Goal: Transaction & Acquisition: Purchase product/service

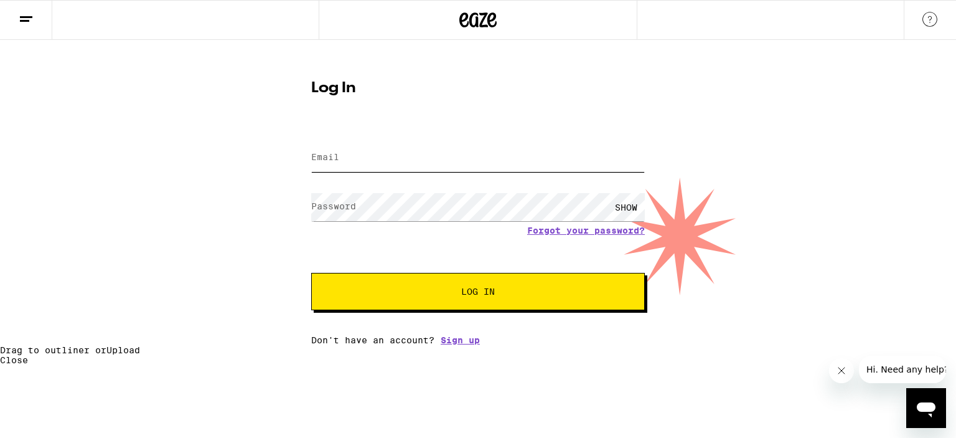
click at [338, 165] on input "Email" at bounding box center [478, 158] width 334 height 28
click at [386, 158] on input "spiderfingers115@gmail.com" at bounding box center [478, 158] width 334 height 28
type input "spiderfingers115@gmail.com"
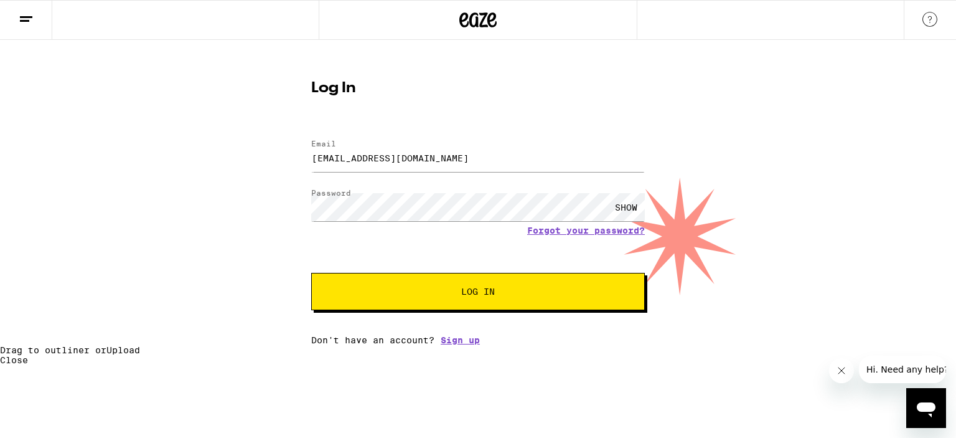
click at [630, 206] on div "SHOW" at bounding box center [626, 207] width 37 height 28
click at [404, 281] on button "Log In" at bounding box center [478, 291] width 334 height 37
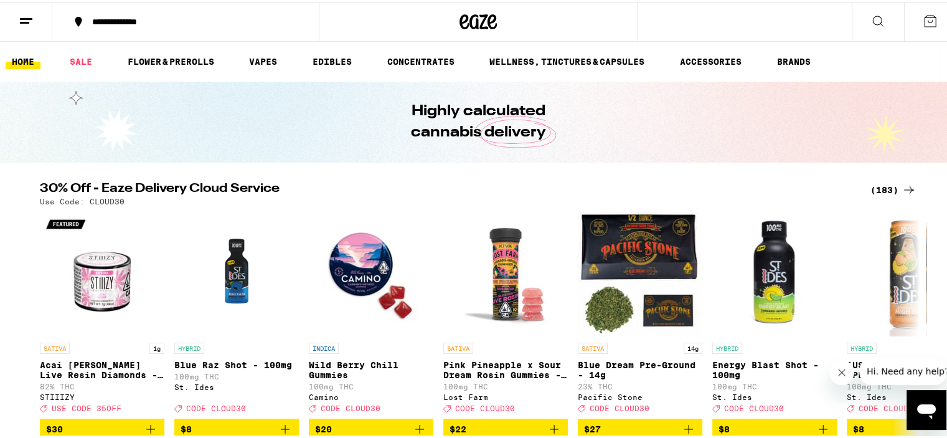
click at [405, 280] on img "Open page for Wild Berry Chill Gummies from Camino" at bounding box center [371, 272] width 125 height 125
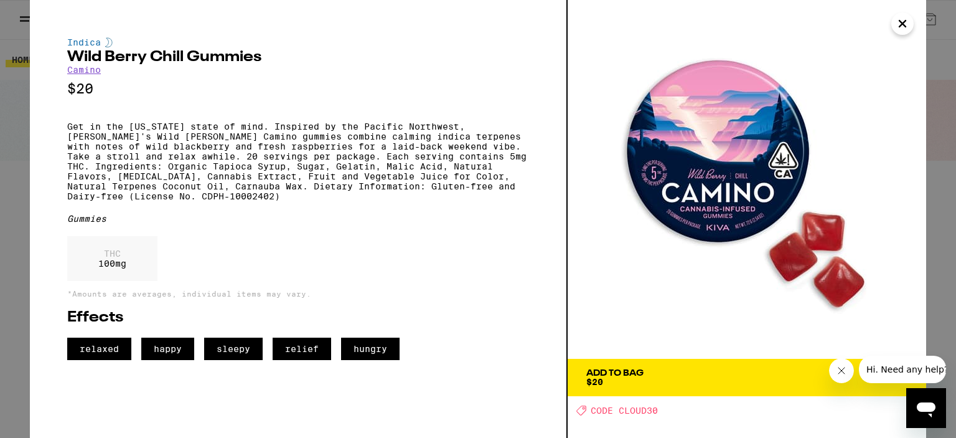
click at [903, 26] on icon "Close" at bounding box center [902, 23] width 15 height 19
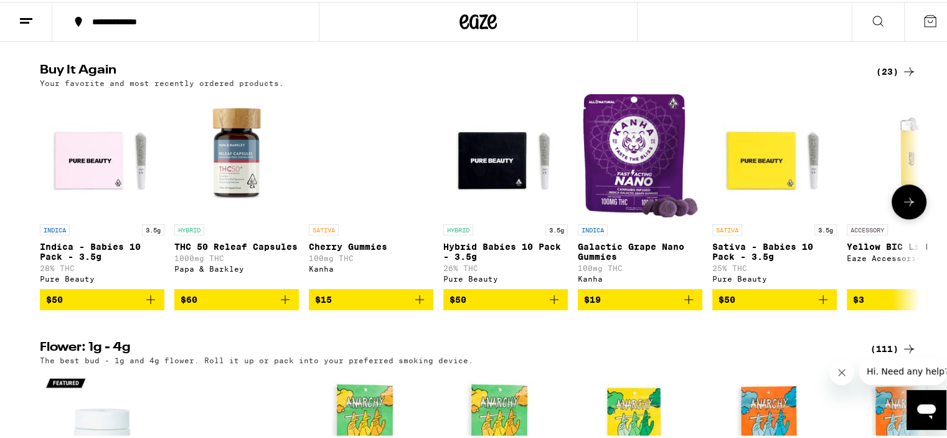
scroll to position [1243, 0]
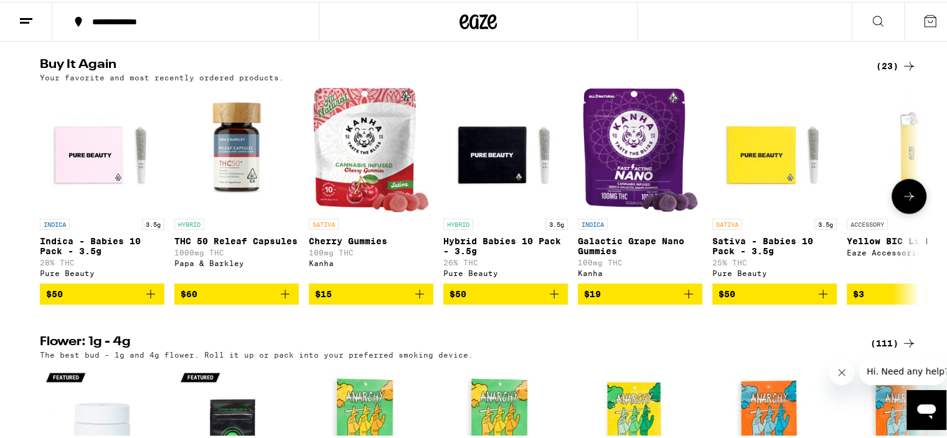
click at [623, 303] on button "$19" at bounding box center [640, 291] width 125 height 21
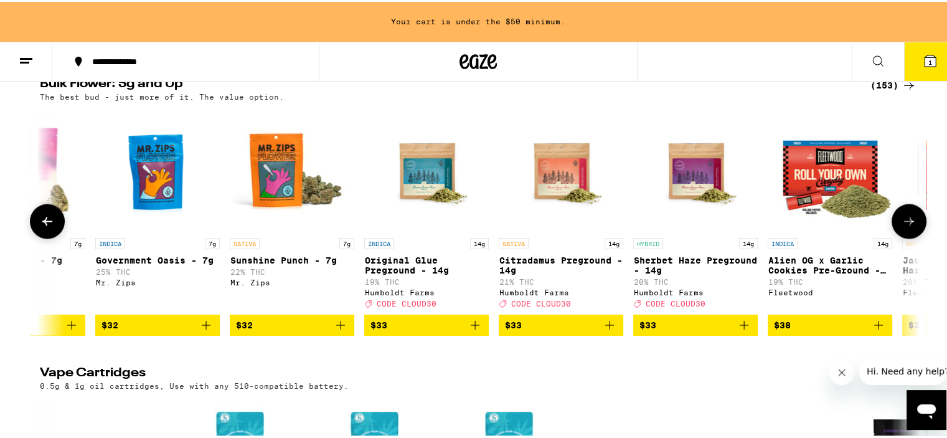
scroll to position [1814, 0]
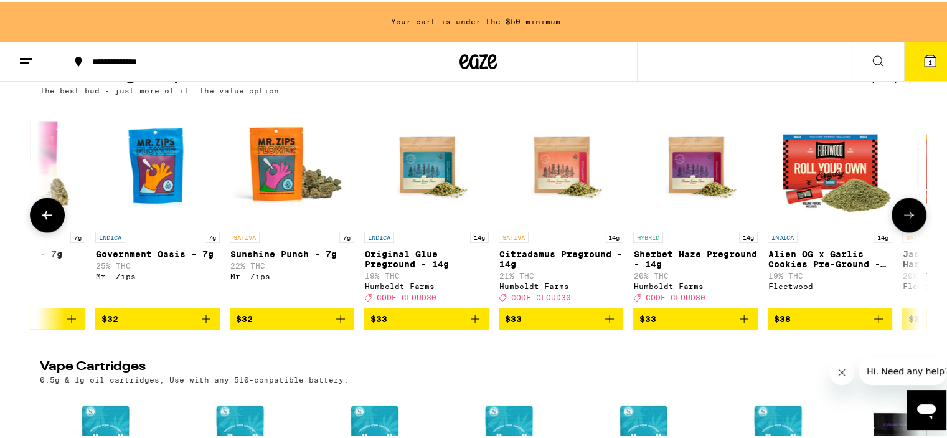
click at [906, 220] on icon at bounding box center [908, 212] width 15 height 15
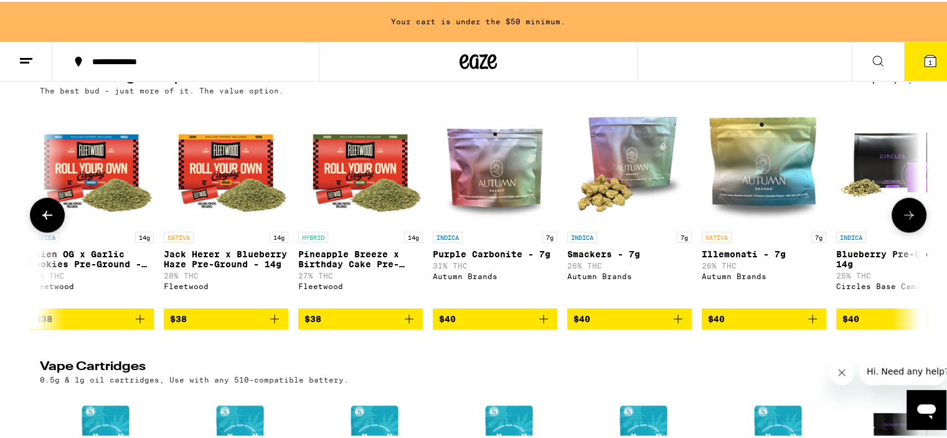
scroll to position [0, 3106]
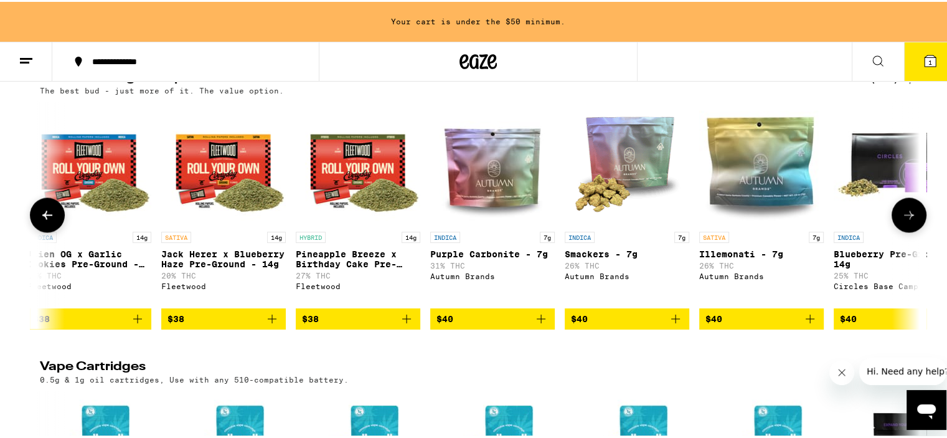
click at [42, 217] on icon at bounding box center [47, 213] width 10 height 9
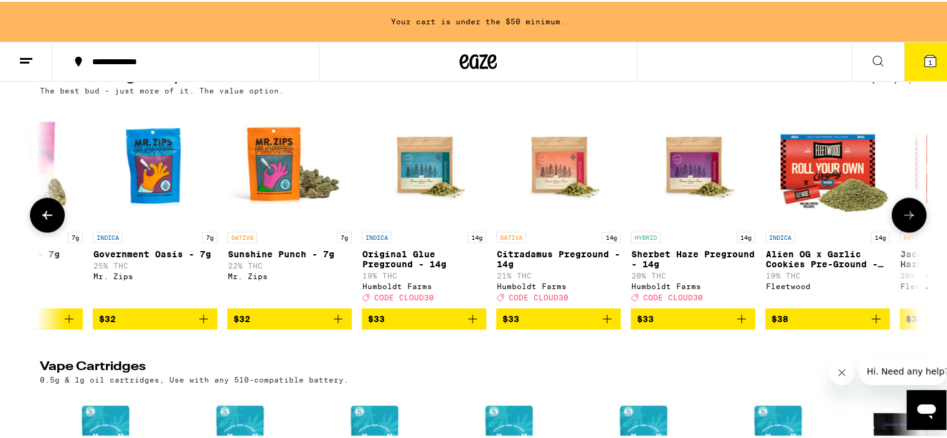
scroll to position [0, 2366]
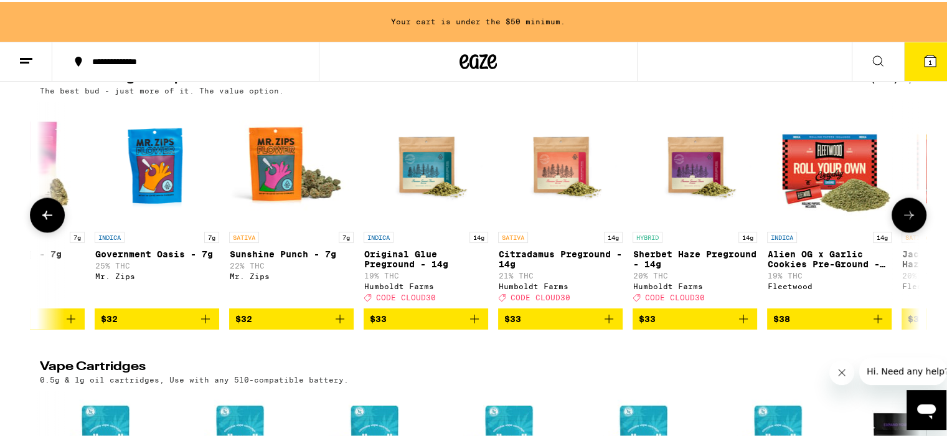
click at [904, 220] on icon at bounding box center [908, 212] width 15 height 15
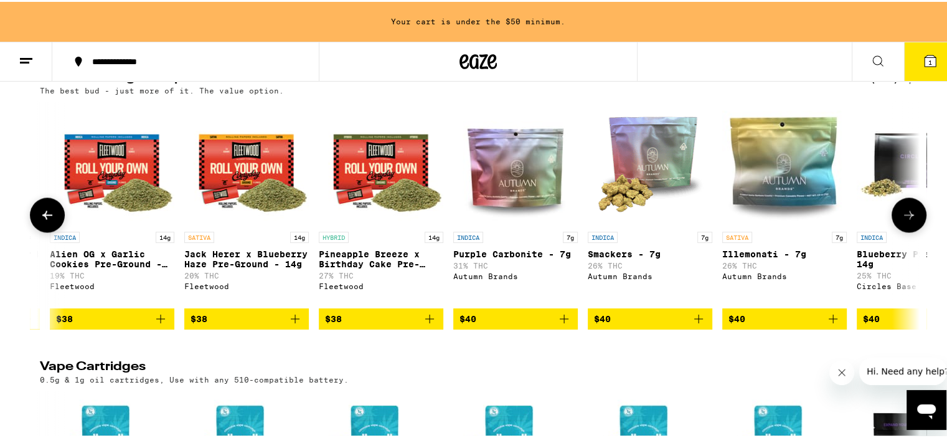
scroll to position [0, 3106]
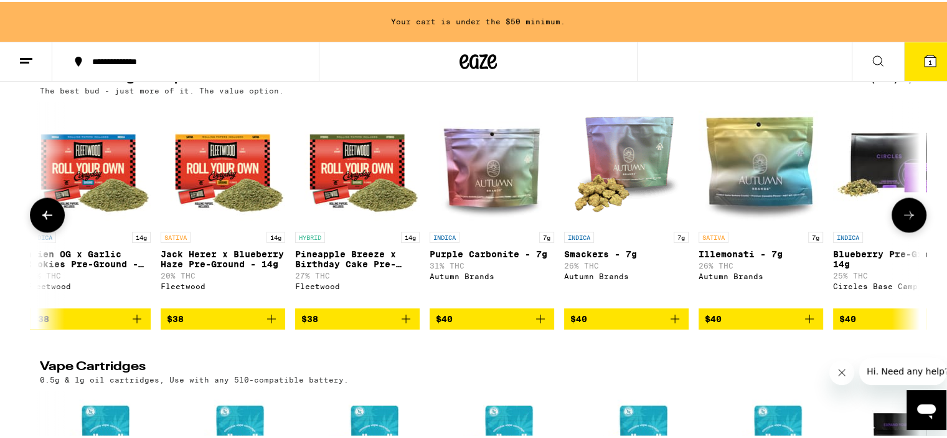
click at [47, 220] on icon at bounding box center [47, 212] width 15 height 15
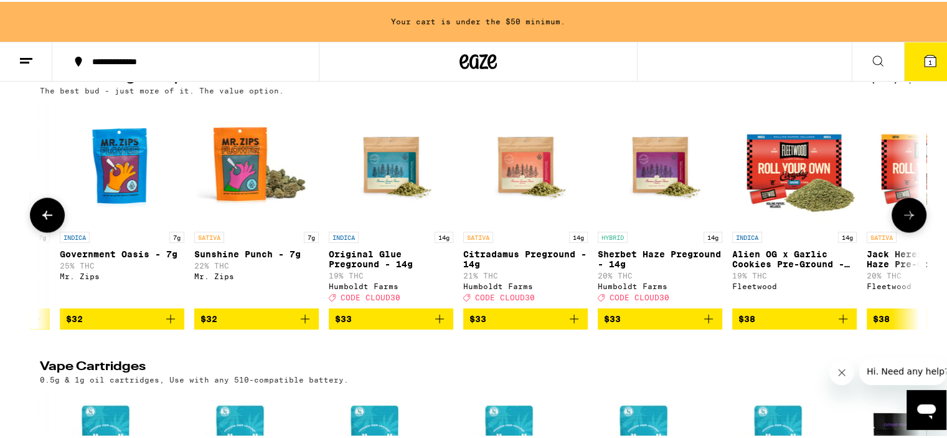
scroll to position [0, 2366]
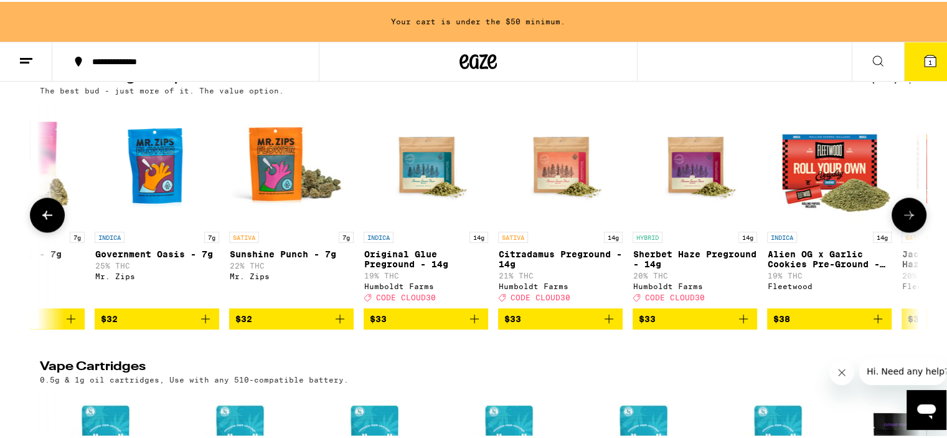
click at [901, 220] on icon at bounding box center [908, 212] width 15 height 15
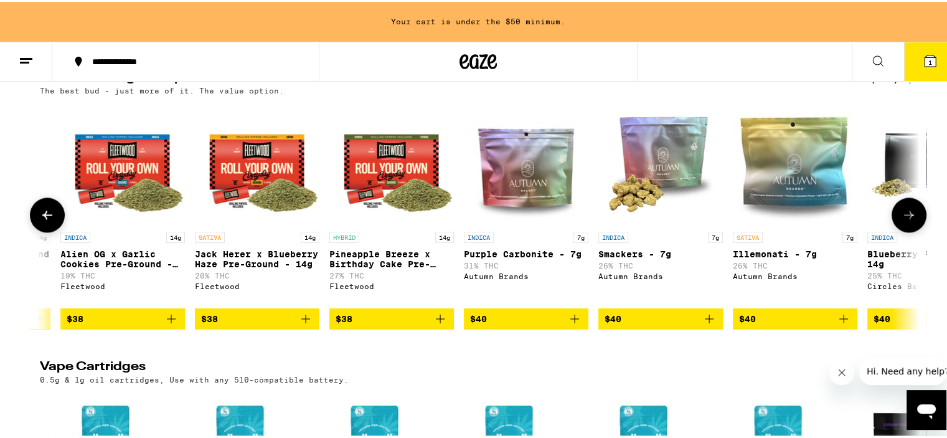
scroll to position [0, 3107]
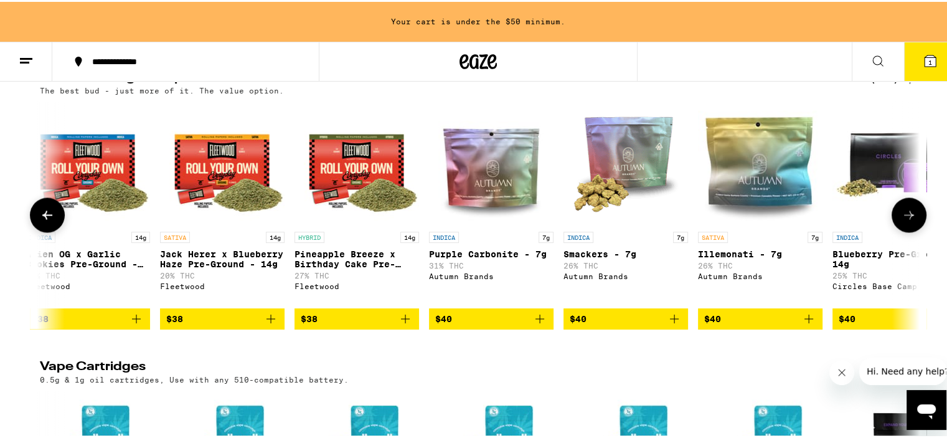
click at [903, 220] on icon at bounding box center [908, 212] width 15 height 15
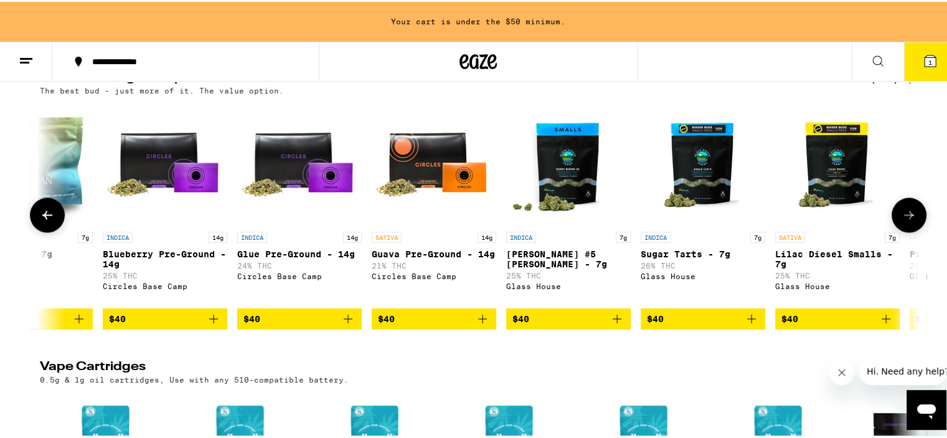
scroll to position [0, 3848]
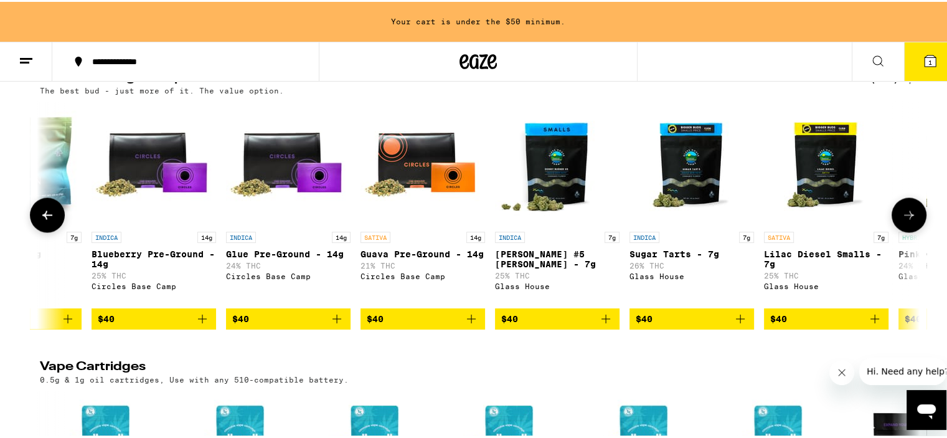
click at [40, 220] on icon at bounding box center [47, 212] width 15 height 15
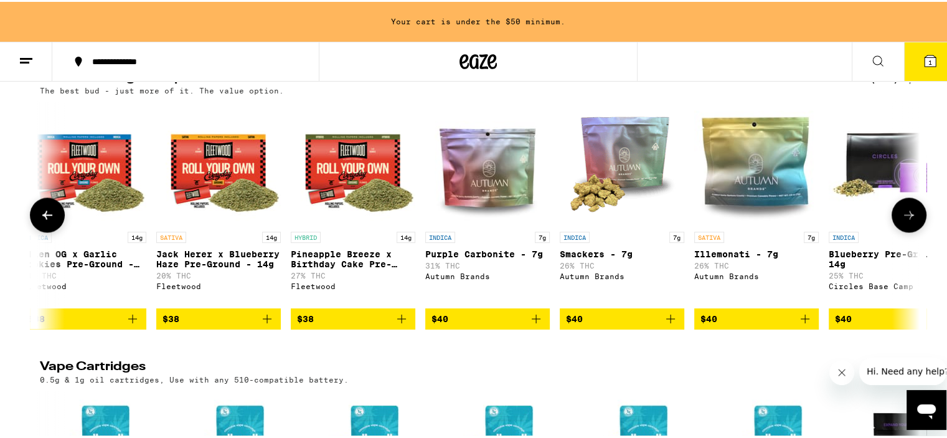
scroll to position [0, 3108]
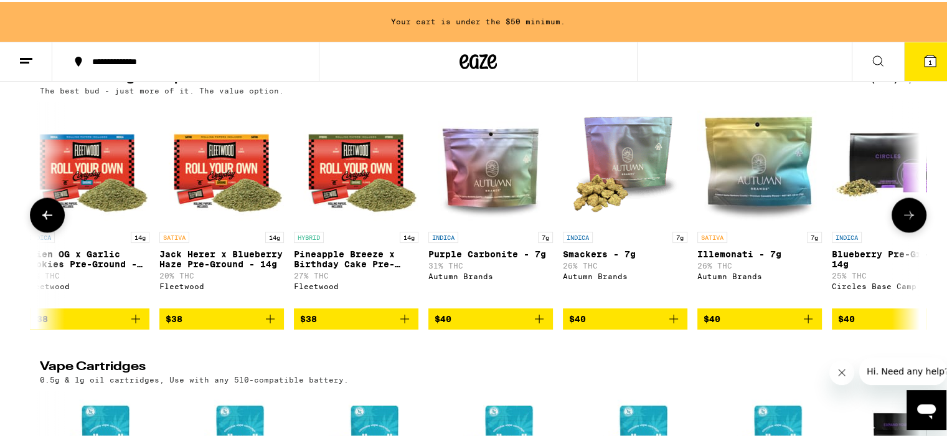
click at [345, 327] on button "$38" at bounding box center [356, 316] width 125 height 21
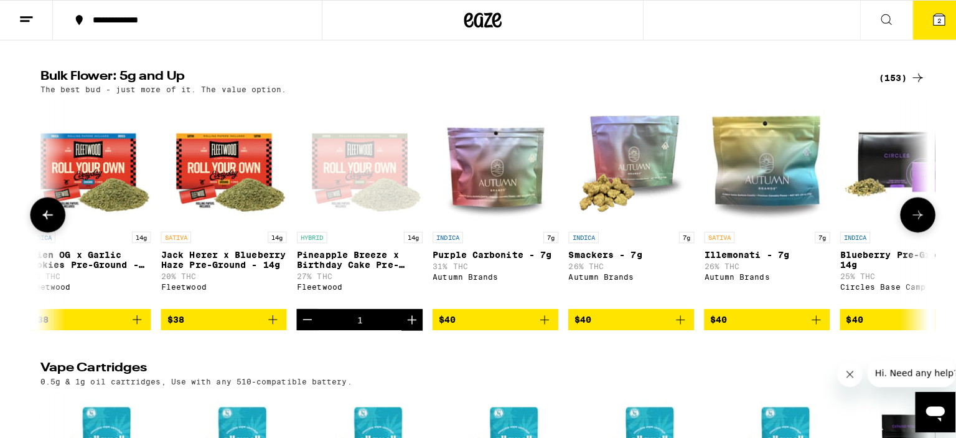
scroll to position [1780, 0]
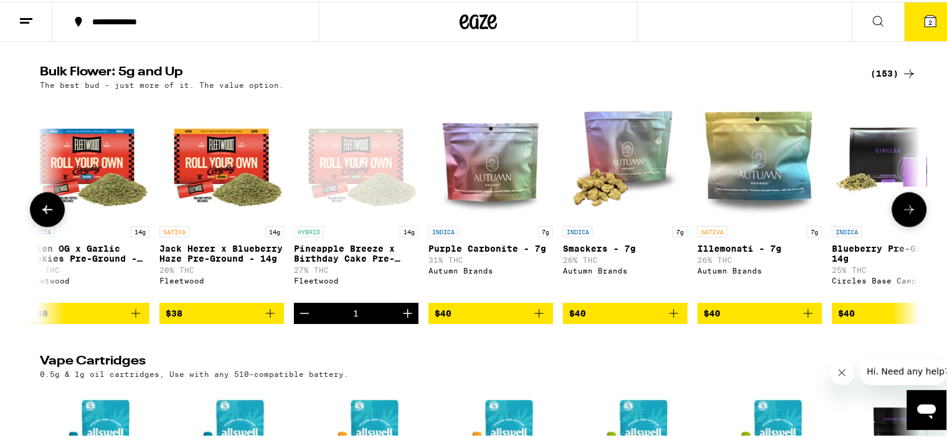
click at [652, 319] on span "$40" at bounding box center [625, 311] width 112 height 15
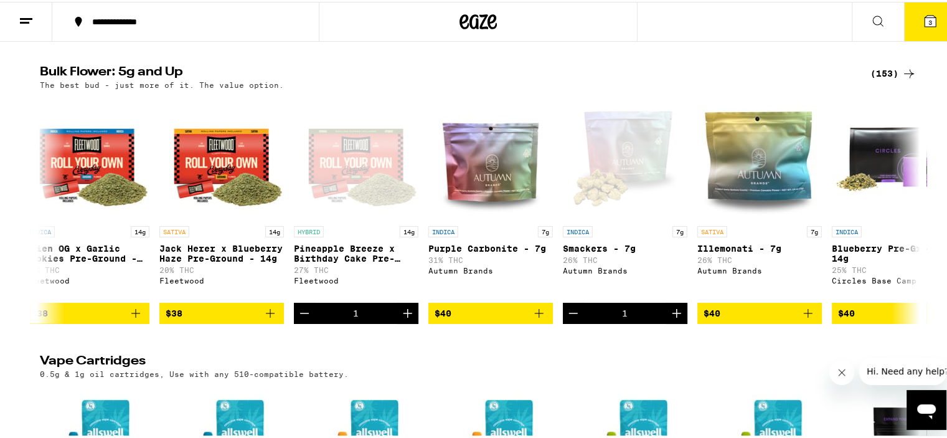
click at [928, 19] on span "3" at bounding box center [930, 20] width 4 height 7
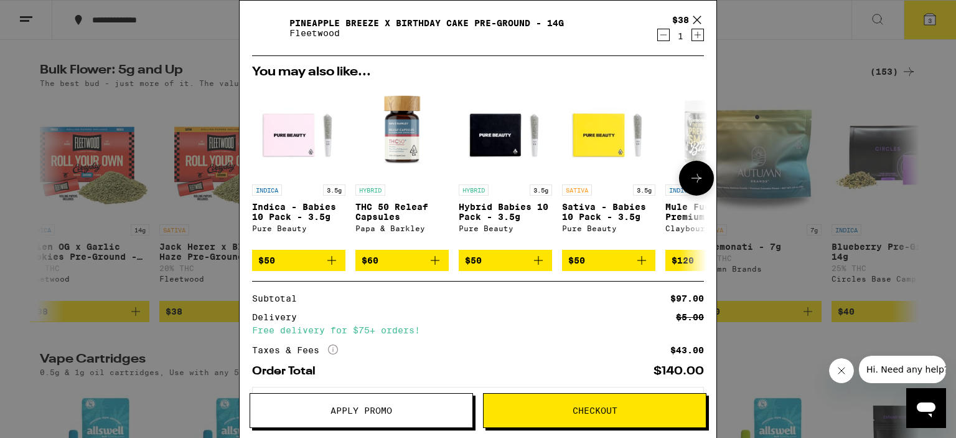
scroll to position [125, 0]
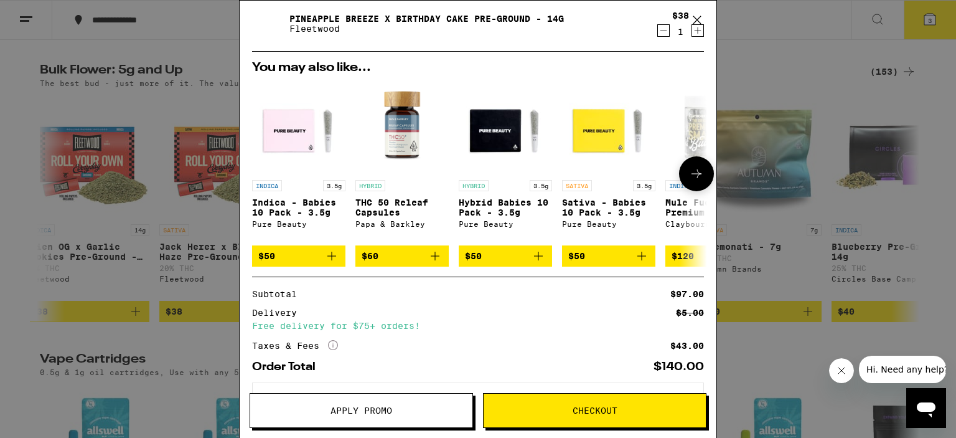
click at [491, 255] on span "$50" at bounding box center [505, 255] width 81 height 15
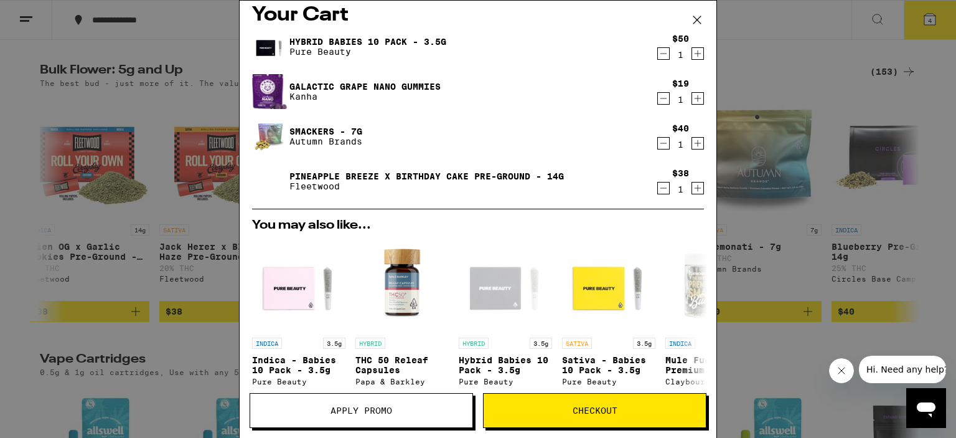
scroll to position [0, 0]
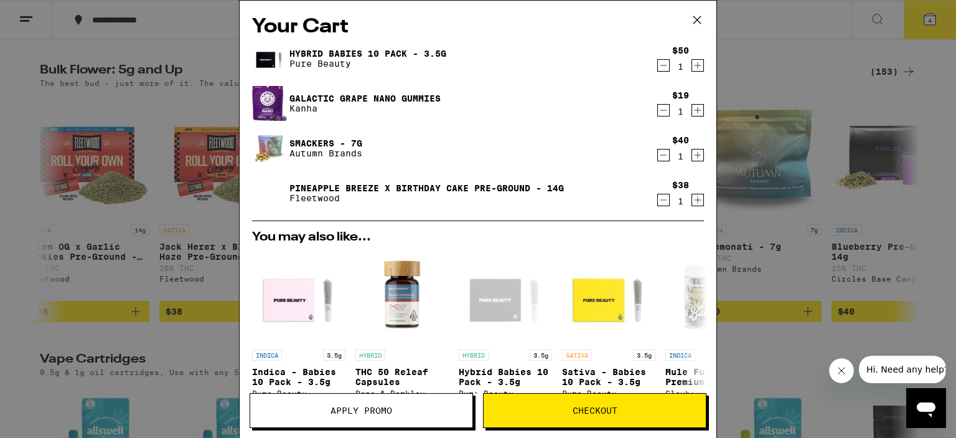
click at [538, 396] on button "Checkout" at bounding box center [594, 410] width 223 height 35
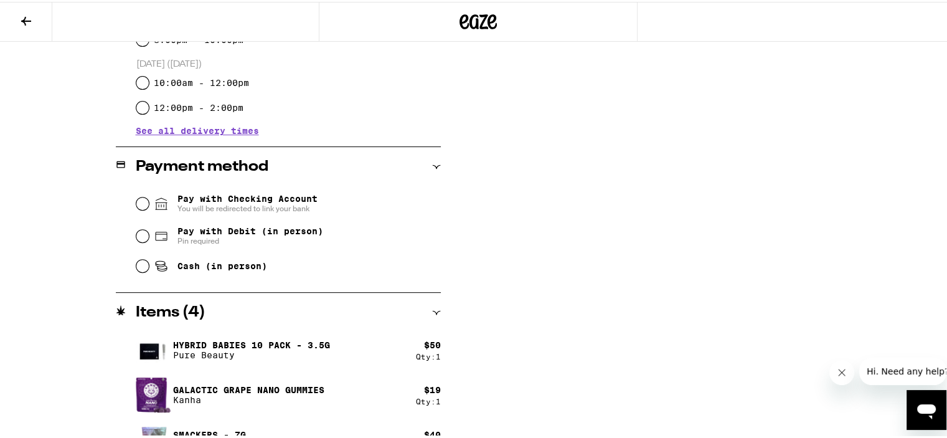
scroll to position [408, 0]
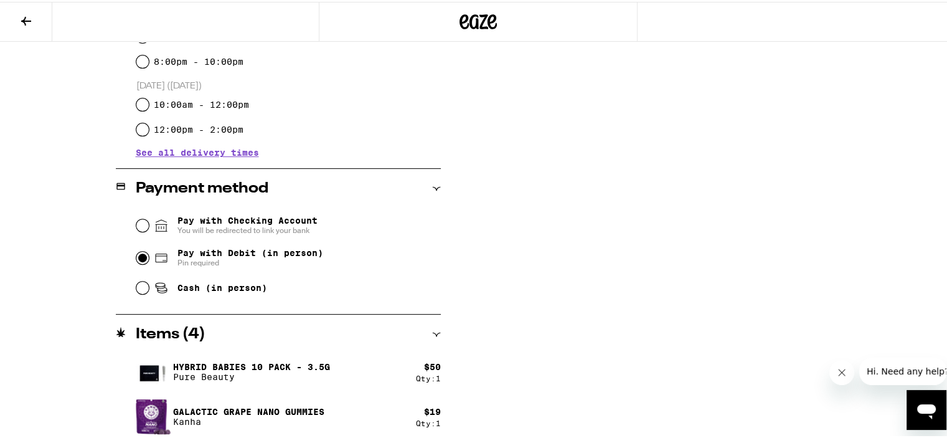
click at [139, 255] on input "Pay with Debit (in person) Pin required" at bounding box center [142, 256] width 12 height 12
radio input "true"
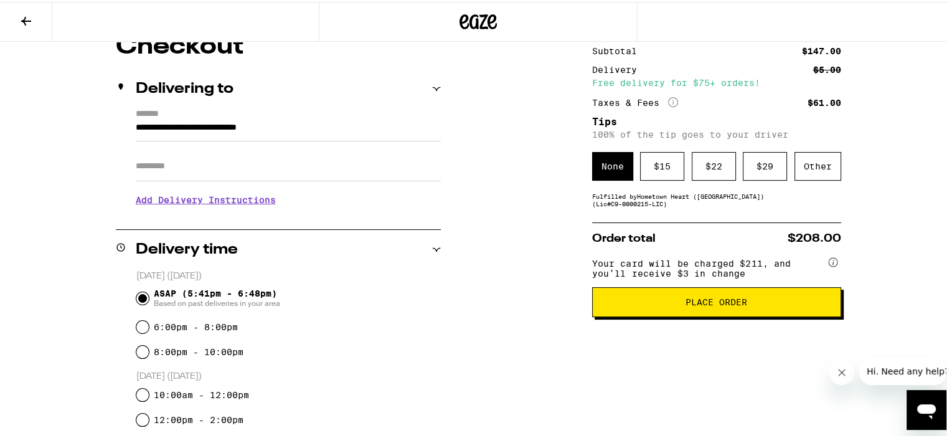
scroll to position [115, 0]
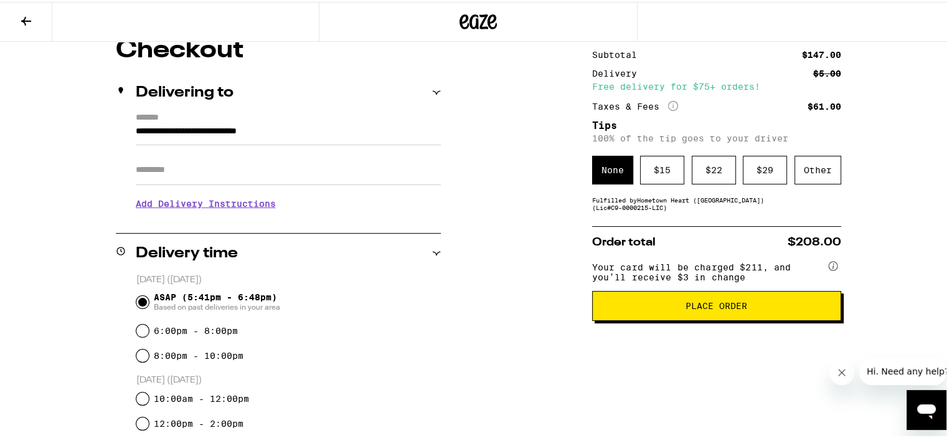
click at [170, 169] on input "Apt/Suite" at bounding box center [288, 168] width 305 height 30
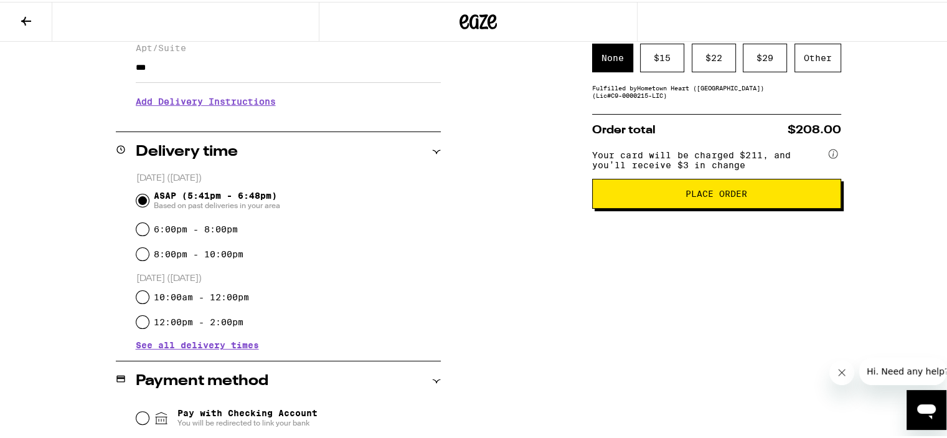
scroll to position [225, 0]
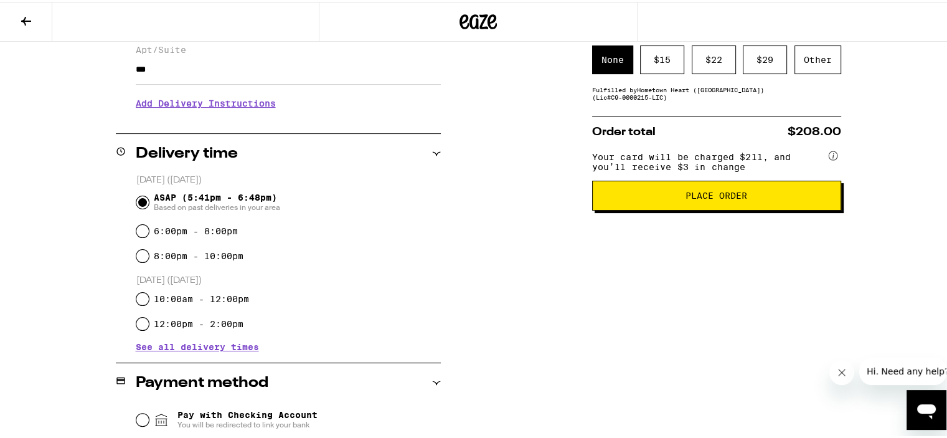
type input "***"
click at [187, 105] on h3 "Add Delivery Instructions" at bounding box center [288, 101] width 305 height 29
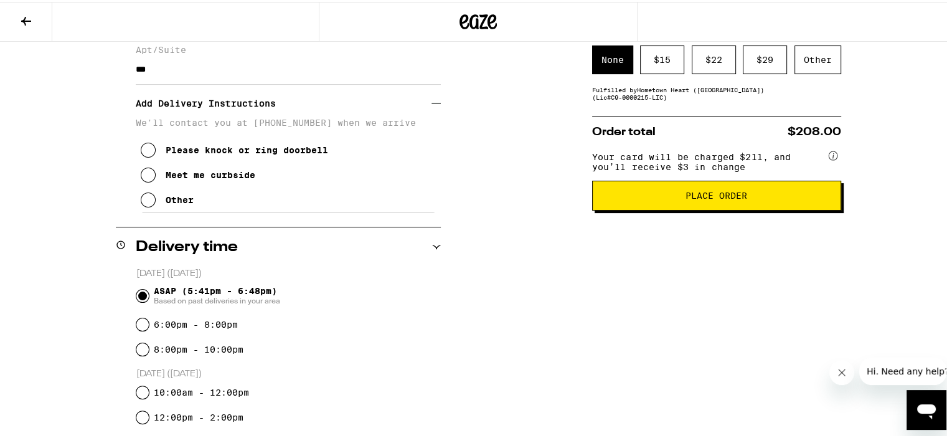
click at [144, 196] on icon at bounding box center [148, 197] width 15 height 15
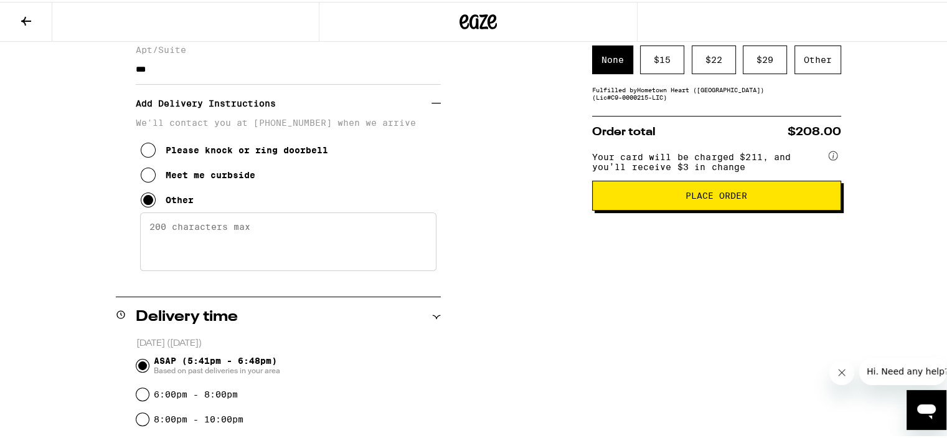
click at [152, 232] on textarea "Enter any other delivery instructions you want driver to know" at bounding box center [288, 239] width 296 height 59
click at [253, 231] on textarea "park anywhere at inercom press 045" at bounding box center [288, 239] width 296 height 59
click at [344, 230] on textarea "park anywhere at intercom press 045" at bounding box center [288, 239] width 296 height 59
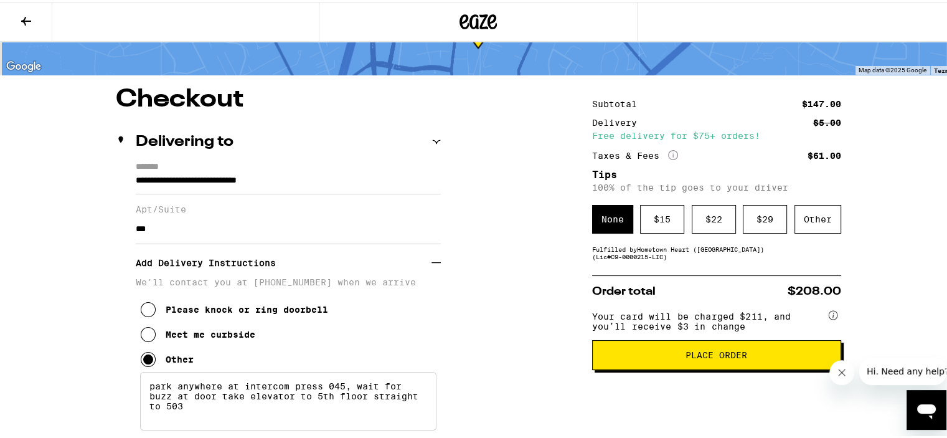
scroll to position [72, 0]
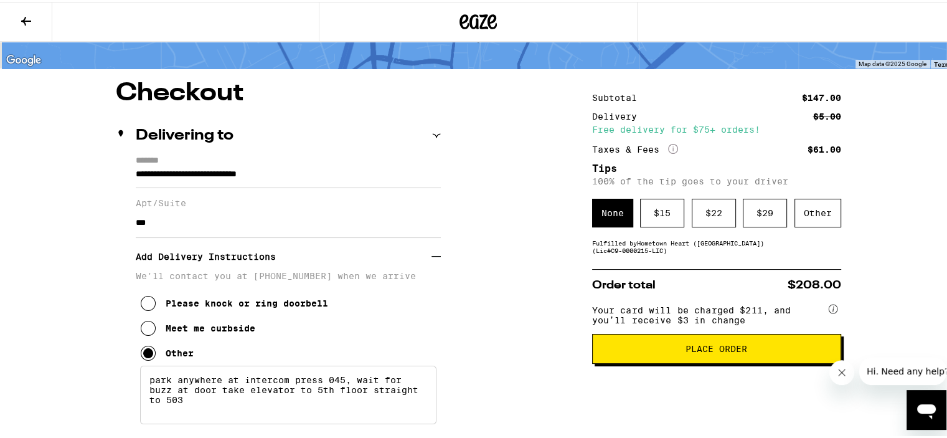
type textarea "park anywhere at intercom press 045, wait for buzz at door take elevator to 5th…"
click at [656, 210] on div "$ 15" at bounding box center [662, 211] width 44 height 29
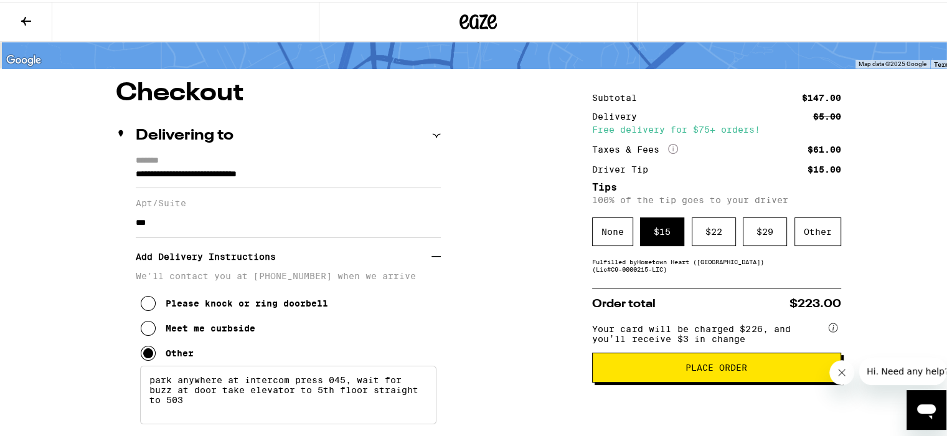
click at [631, 368] on span "Place Order" at bounding box center [717, 365] width 228 height 9
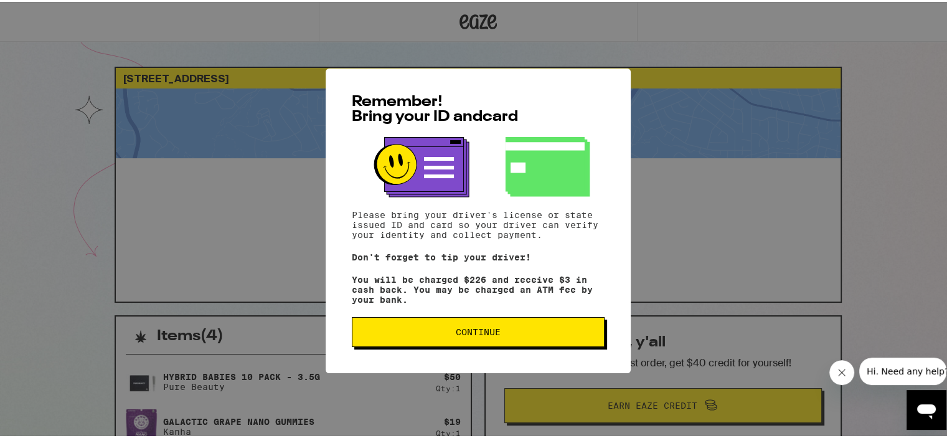
click at [413, 324] on button "Continue" at bounding box center [478, 330] width 253 height 30
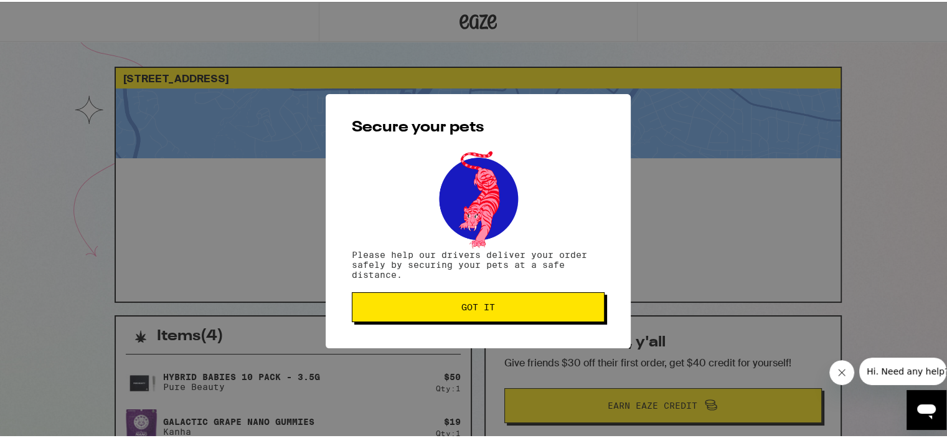
click at [427, 294] on button "Got it" at bounding box center [478, 305] width 253 height 30
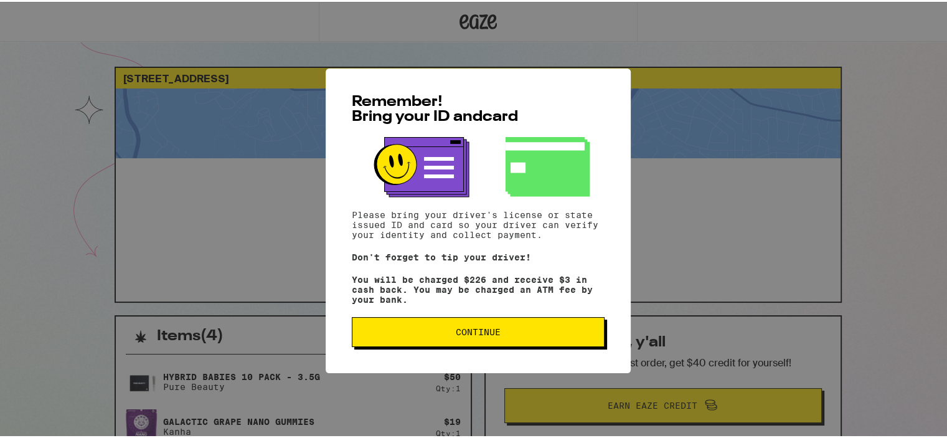
click at [422, 334] on span "Continue" at bounding box center [478, 330] width 232 height 9
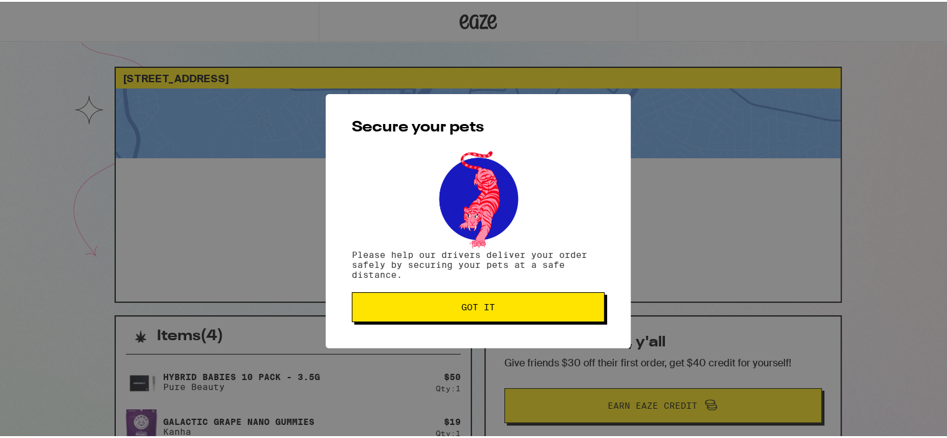
click at [379, 296] on button "Got it" at bounding box center [478, 305] width 253 height 30
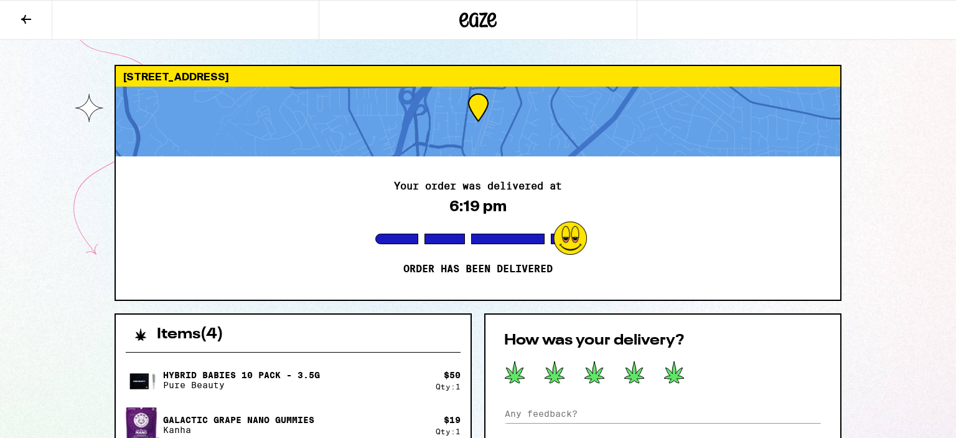
click at [677, 363] on icon at bounding box center [674, 371] width 21 height 23
